Goal: Information Seeking & Learning: Learn about a topic

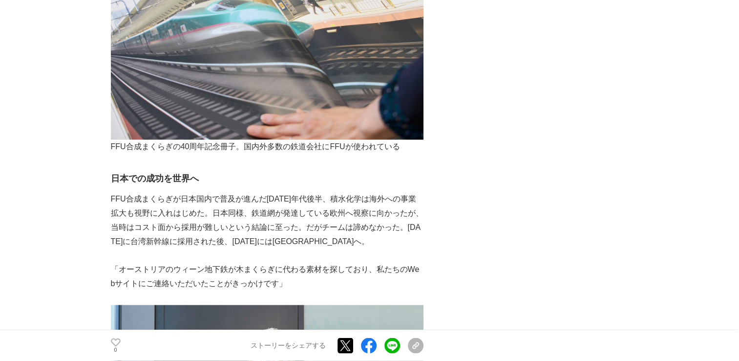
scroll to position [1955, 0]
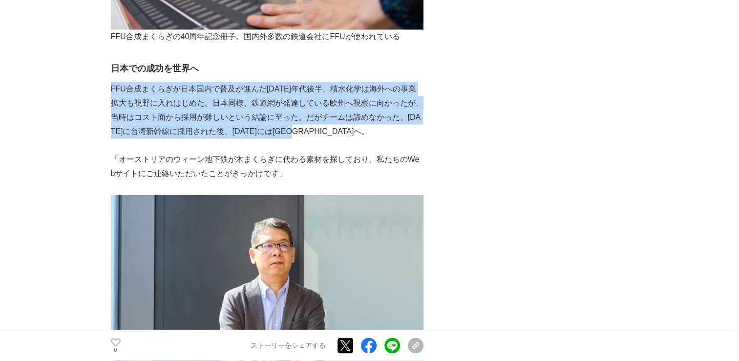
drag, startPoint x: 111, startPoint y: 74, endPoint x: 420, endPoint y: 116, distance: 311.8
click at [420, 116] on p "FFU合成まくらぎが日本国内で普及が進んだ[DATE]年代後半、積水化学は海外への事業拡大も視野に入れはじめた。日本同様、鉄道網が発達している欧州へ視察に向か…" at bounding box center [267, 110] width 313 height 56
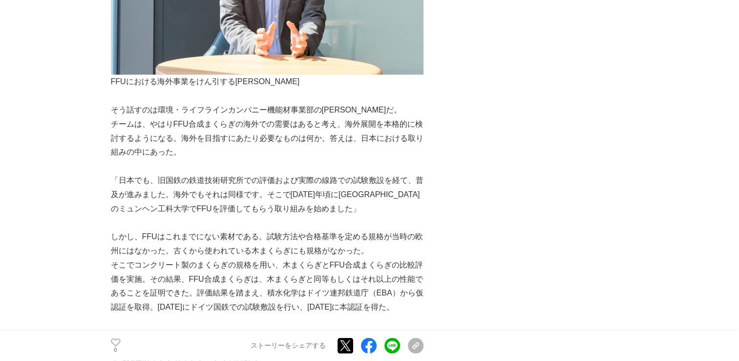
scroll to position [2297, 0]
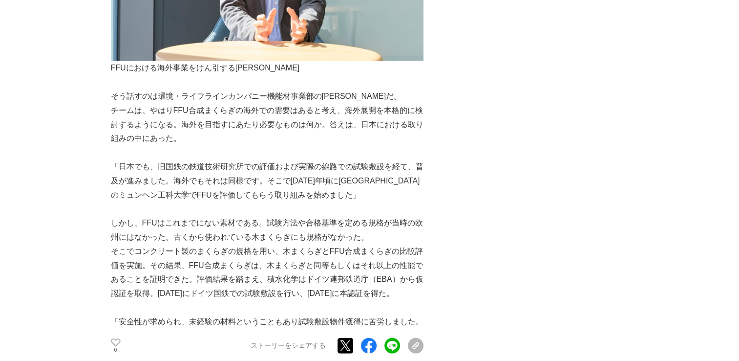
click at [202, 115] on p "チームは、やはりFFU合成まくらぎの海外での需要はあると考え、海外展開を本格的に検討するようになる。海外を目指すにあたり必要なものは何か。答えは、日本における…" at bounding box center [267, 125] width 313 height 42
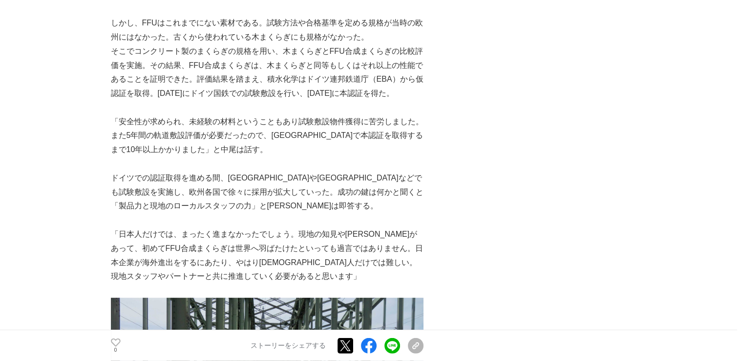
scroll to position [2590, 0]
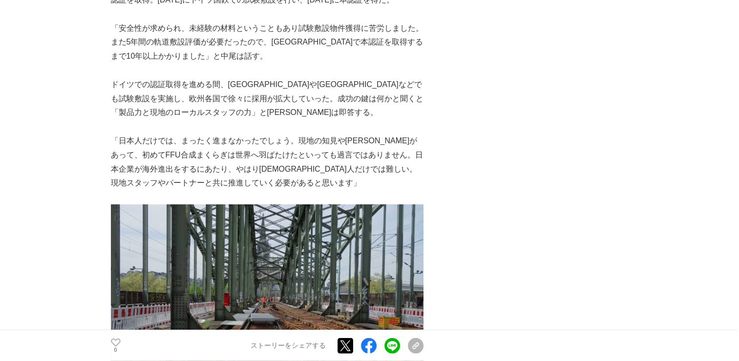
click at [111, 78] on p "ドイツでの認証取得を進める間、[GEOGRAPHIC_DATA]や[GEOGRAPHIC_DATA]などでも試験敷設を実施し、欧州各国で徐々に採用が拡大してい…" at bounding box center [267, 99] width 313 height 42
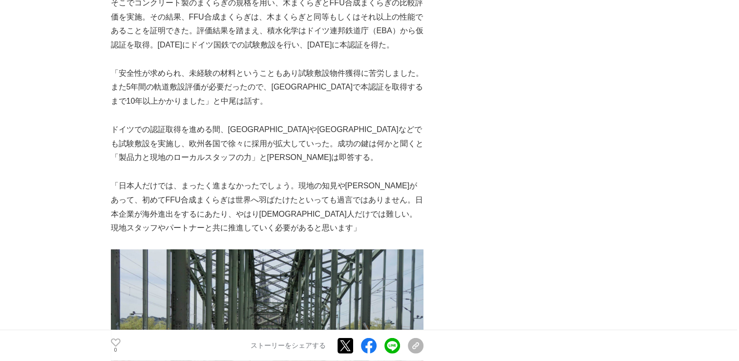
scroll to position [2492, 0]
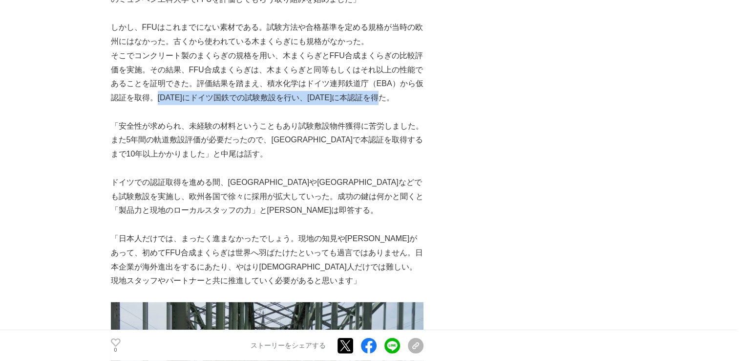
drag, startPoint x: 158, startPoint y: 83, endPoint x: 392, endPoint y: 86, distance: 234.1
click at [395, 86] on p "そこでコンクリート製のまくらぎの規格を用い、木まくらぎとFFU合成まくらぎの比較評価を実施。その結果、FFU合成まくらぎは、木まくらぎと同等もしくはそれ以上の…" at bounding box center [267, 77] width 313 height 56
drag, startPoint x: 392, startPoint y: 86, endPoint x: 372, endPoint y: 86, distance: 20.5
copy p "[DATE]にドイツ国鉄での試験敷設を行い、[DATE]に本認証を得た。"
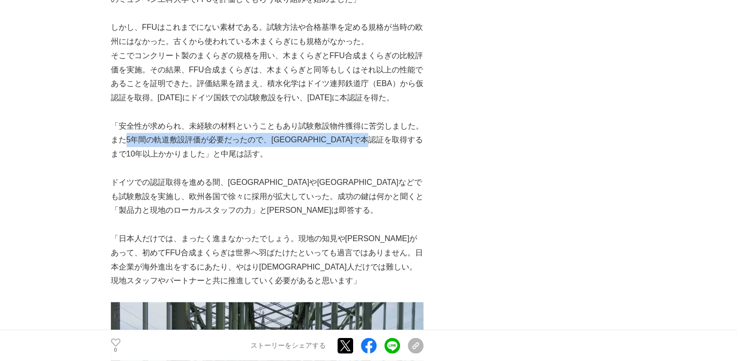
drag, startPoint x: 143, startPoint y: 124, endPoint x: 121, endPoint y: 142, distance: 28.1
click at [121, 142] on p "「安全性が求められ、未経験の材料ということもあり試験敷設物件獲得に苦労しました。また5年間の軌道敷設評価が必要だったので、[GEOGRAPHIC_DATA]で…" at bounding box center [267, 140] width 313 height 42
copy p "5年間の軌道敷設評価が必要だったので、[GEOGRAPHIC_DATA]で本認証を取得するまで10年以上"
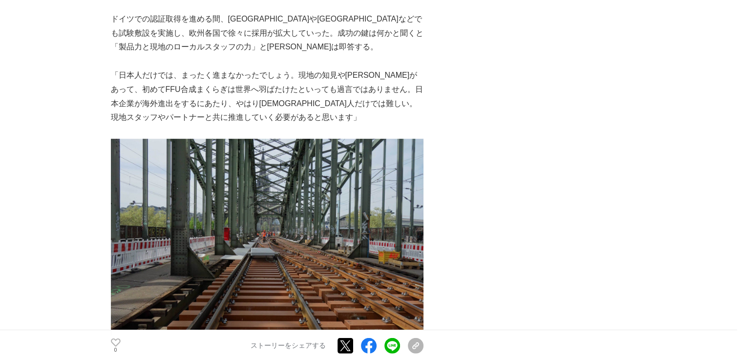
scroll to position [2639, 0]
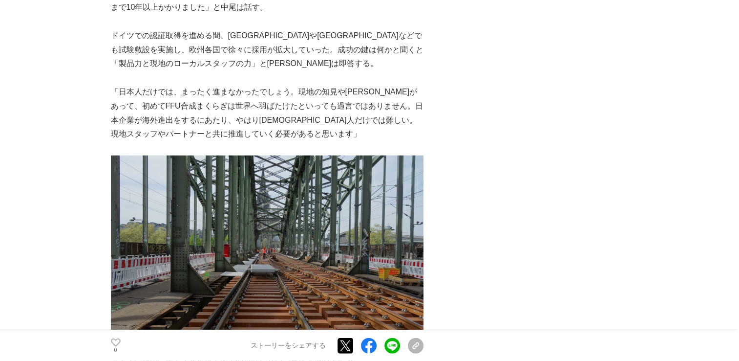
drag, startPoint x: 192, startPoint y: 51, endPoint x: 184, endPoint y: 50, distance: 7.5
click at [192, 51] on p "ドイツでの認証取得を進める間、[GEOGRAPHIC_DATA]や[GEOGRAPHIC_DATA]などでも試験敷設を実施し、欧州各国で徐々に採用が拡大してい…" at bounding box center [267, 50] width 313 height 42
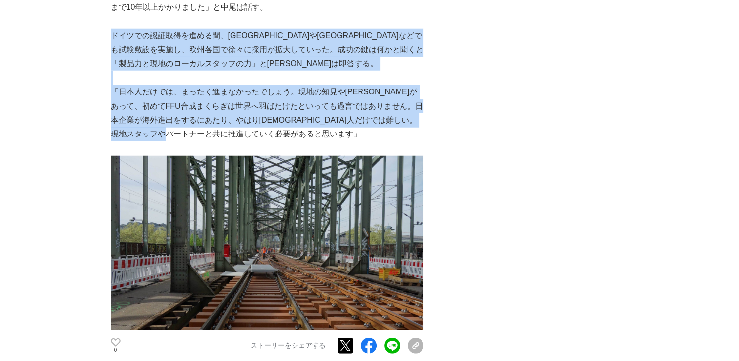
drag, startPoint x: 113, startPoint y: 22, endPoint x: 248, endPoint y: 117, distance: 164.9
drag, startPoint x: 248, startPoint y: 117, endPoint x: 221, endPoint y: 108, distance: 28.6
copy div "ドイツでの認証取得を進める間、[GEOGRAPHIC_DATA]や[GEOGRAPHIC_DATA]などでも試験敷設を実施し、欧州各国で徐々に採用が拡大してい…"
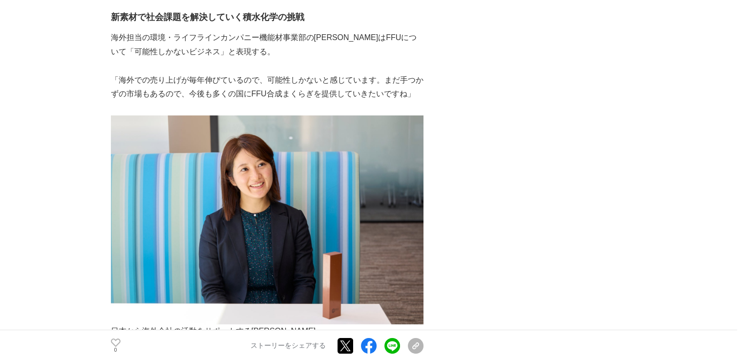
scroll to position [3763, 0]
